Goal: Task Accomplishment & Management: Manage account settings

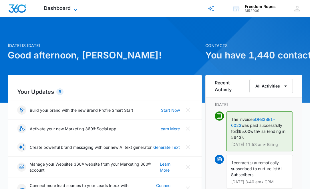
click at [61, 7] on span "Dashboard" at bounding box center [57, 8] width 27 height 6
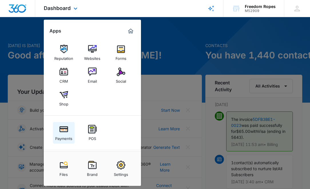
click at [64, 136] on div "Payments" at bounding box center [63, 137] width 17 height 7
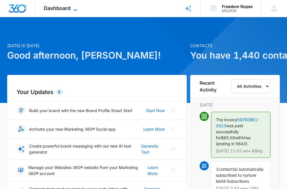
click at [69, 6] on span "Dashboard" at bounding box center [57, 8] width 27 height 6
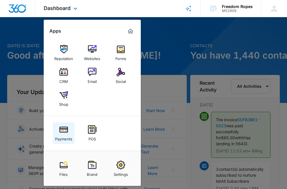
click at [64, 130] on img at bounding box center [63, 129] width 9 height 9
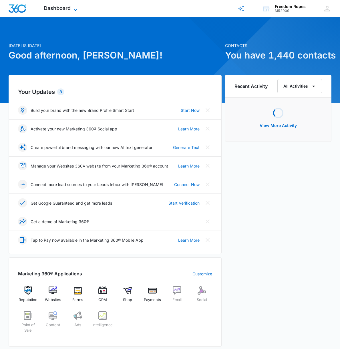
click at [56, 8] on span "Dashboard" at bounding box center [57, 8] width 27 height 6
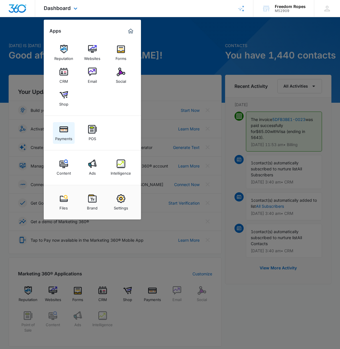
click at [62, 134] on div "Payments" at bounding box center [63, 137] width 17 height 7
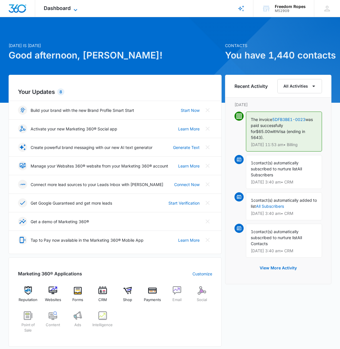
click at [53, 9] on span "Dashboard" at bounding box center [57, 8] width 27 height 6
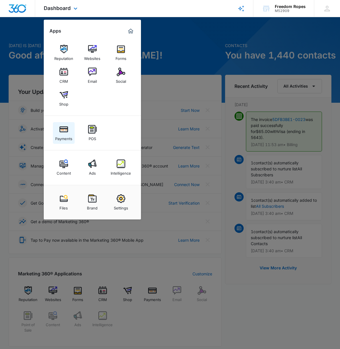
click at [65, 133] on img at bounding box center [63, 129] width 9 height 9
